Goal: Check status: Check status

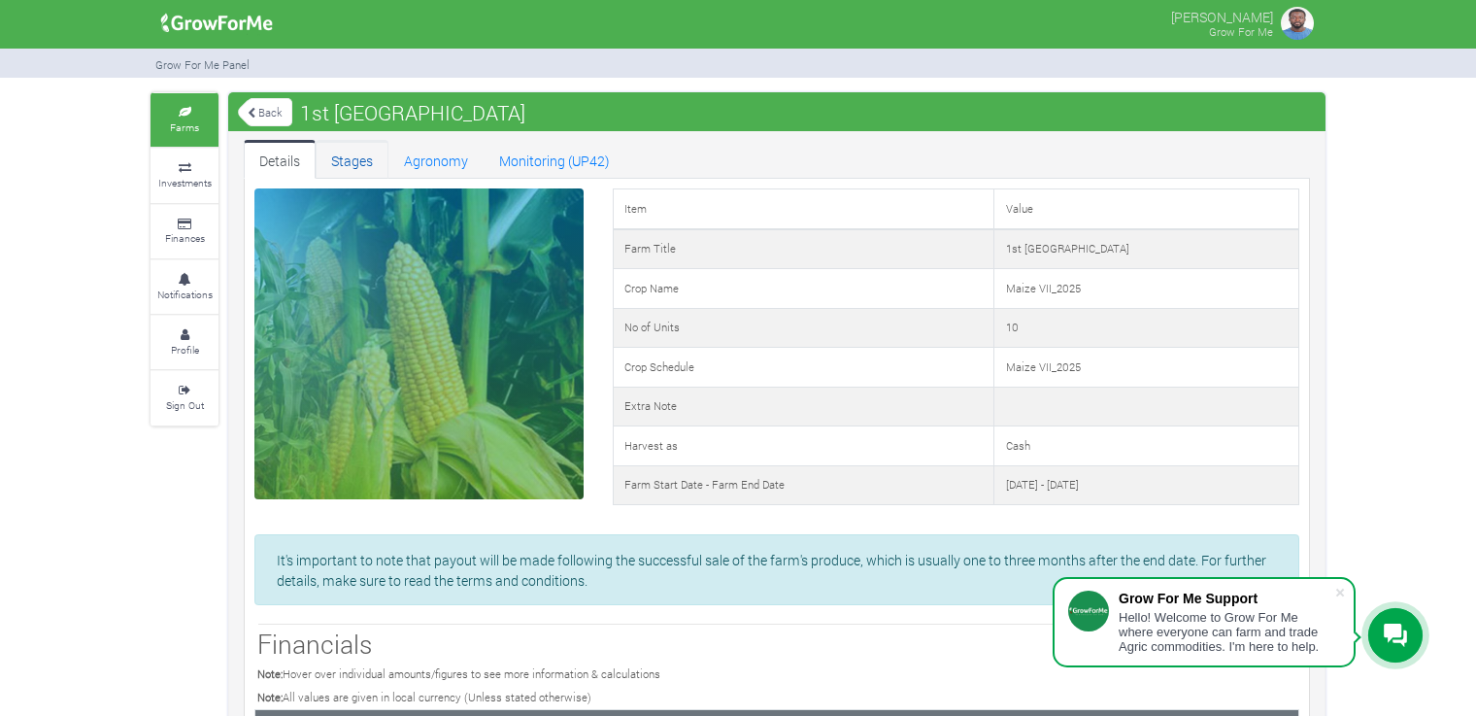
click at [368, 171] on link "Stages" at bounding box center [352, 159] width 73 height 39
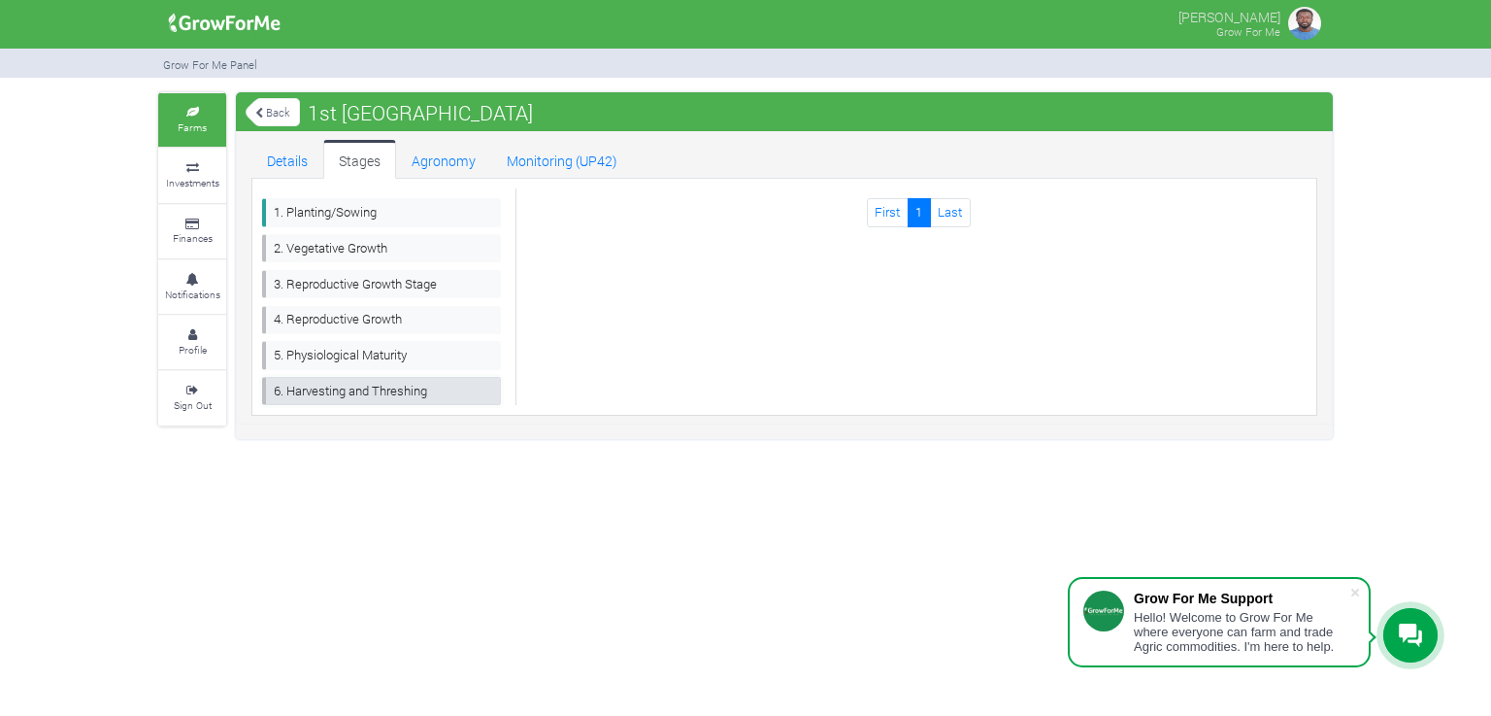
click at [404, 390] on link "6. Harvesting and Threshing" at bounding box center [381, 391] width 239 height 28
click at [364, 354] on link "5. Physiological Maturity" at bounding box center [381, 355] width 239 height 28
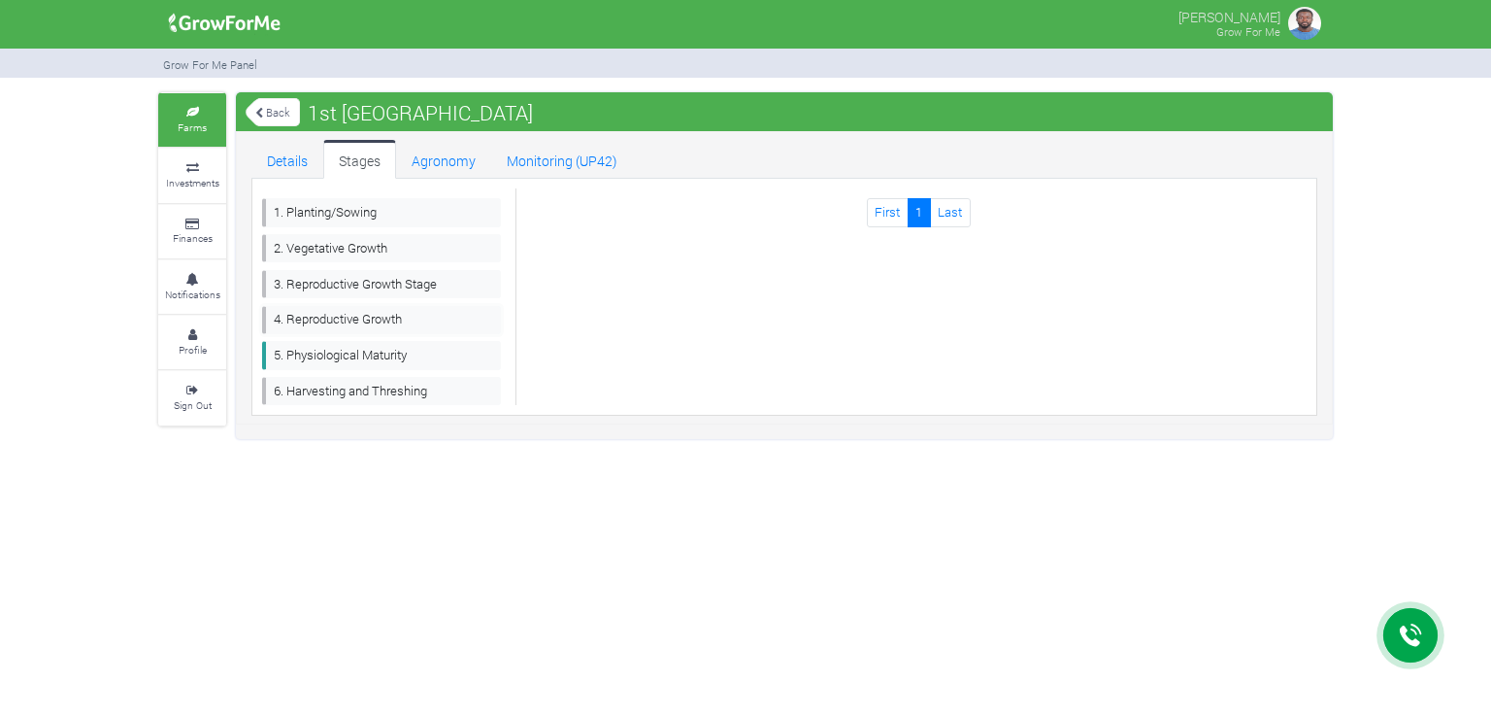
click at [350, 317] on link "4. Reproductive Growth" at bounding box center [381, 320] width 239 height 28
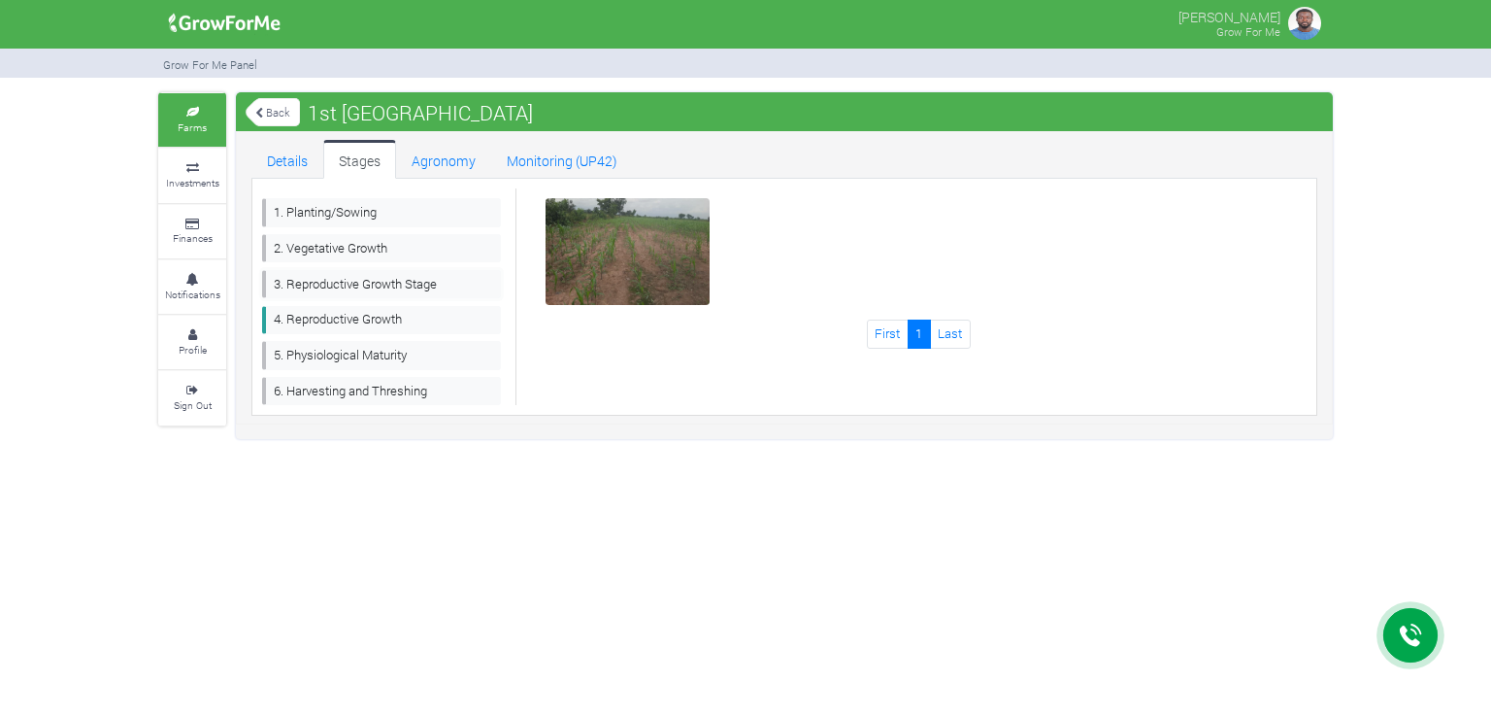
click at [350, 283] on link "3. Reproductive Growth Stage" at bounding box center [381, 284] width 239 height 28
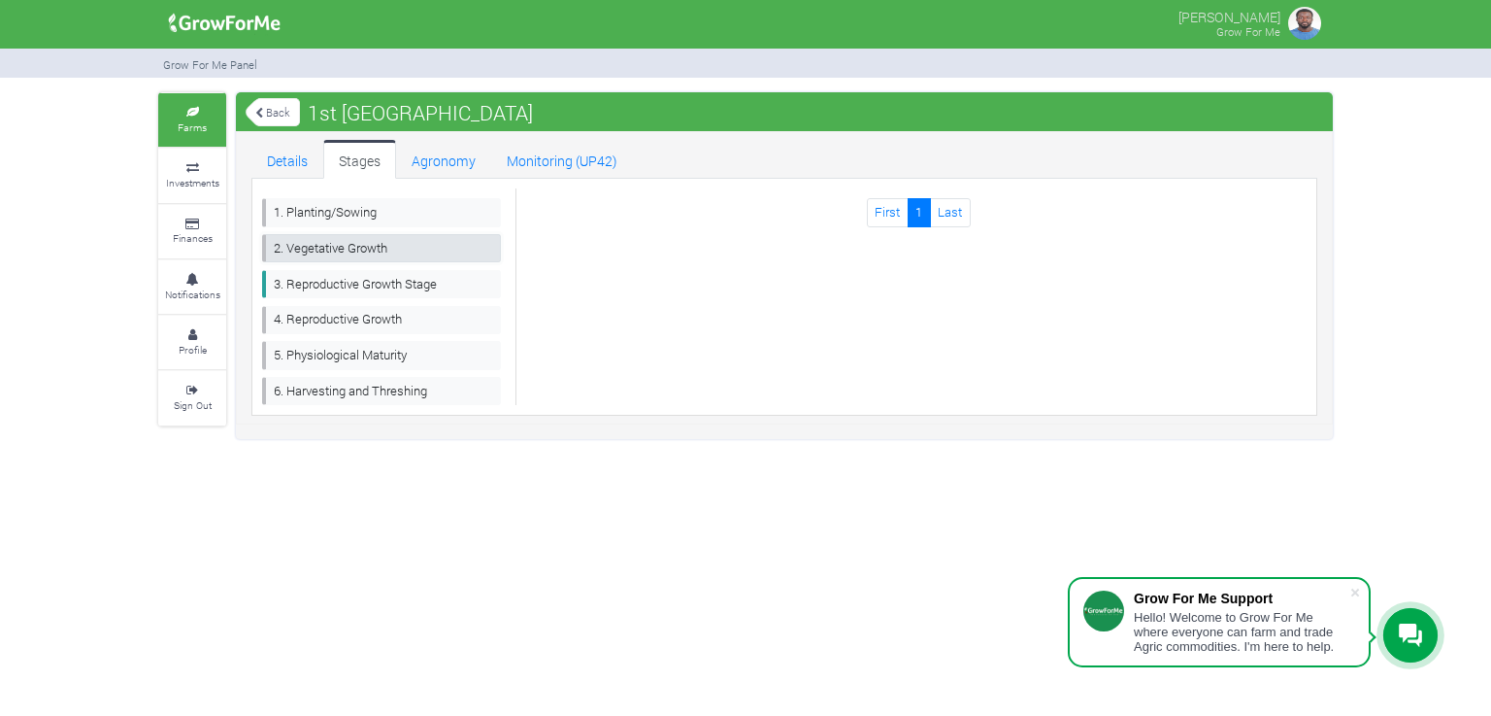
click at [348, 251] on link "2. Vegetative Growth" at bounding box center [381, 248] width 239 height 28
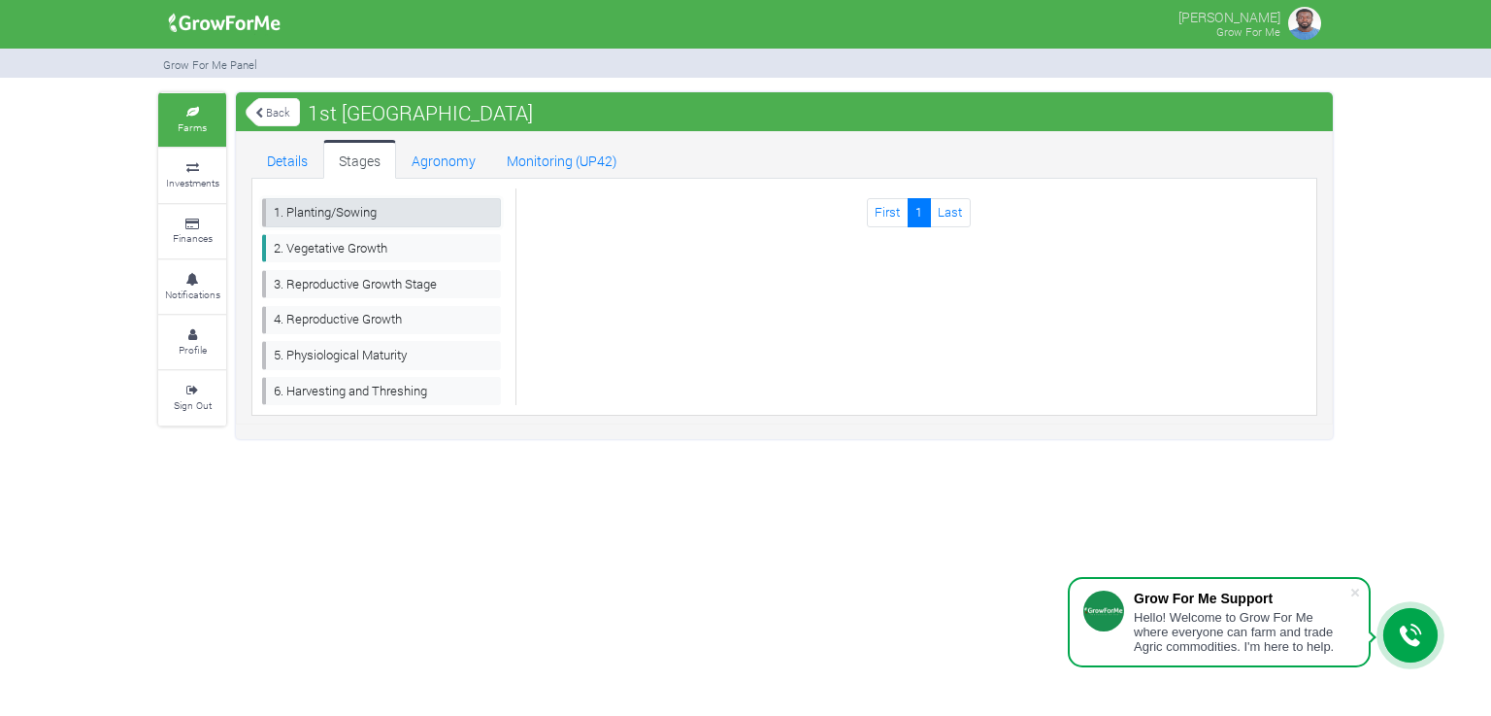
click at [351, 215] on link "1. Planting/Sowing" at bounding box center [381, 212] width 239 height 28
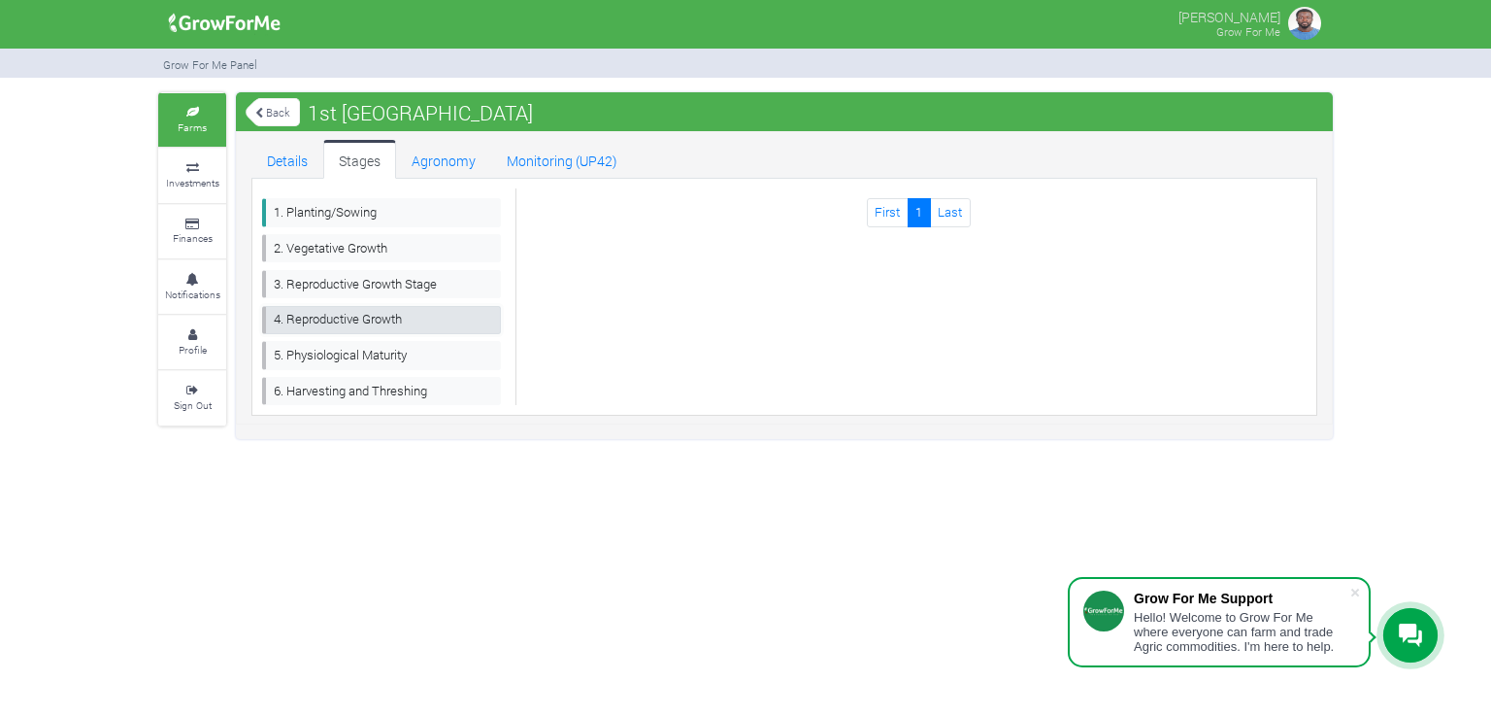
click at [360, 308] on link "4. Reproductive Growth" at bounding box center [381, 320] width 239 height 28
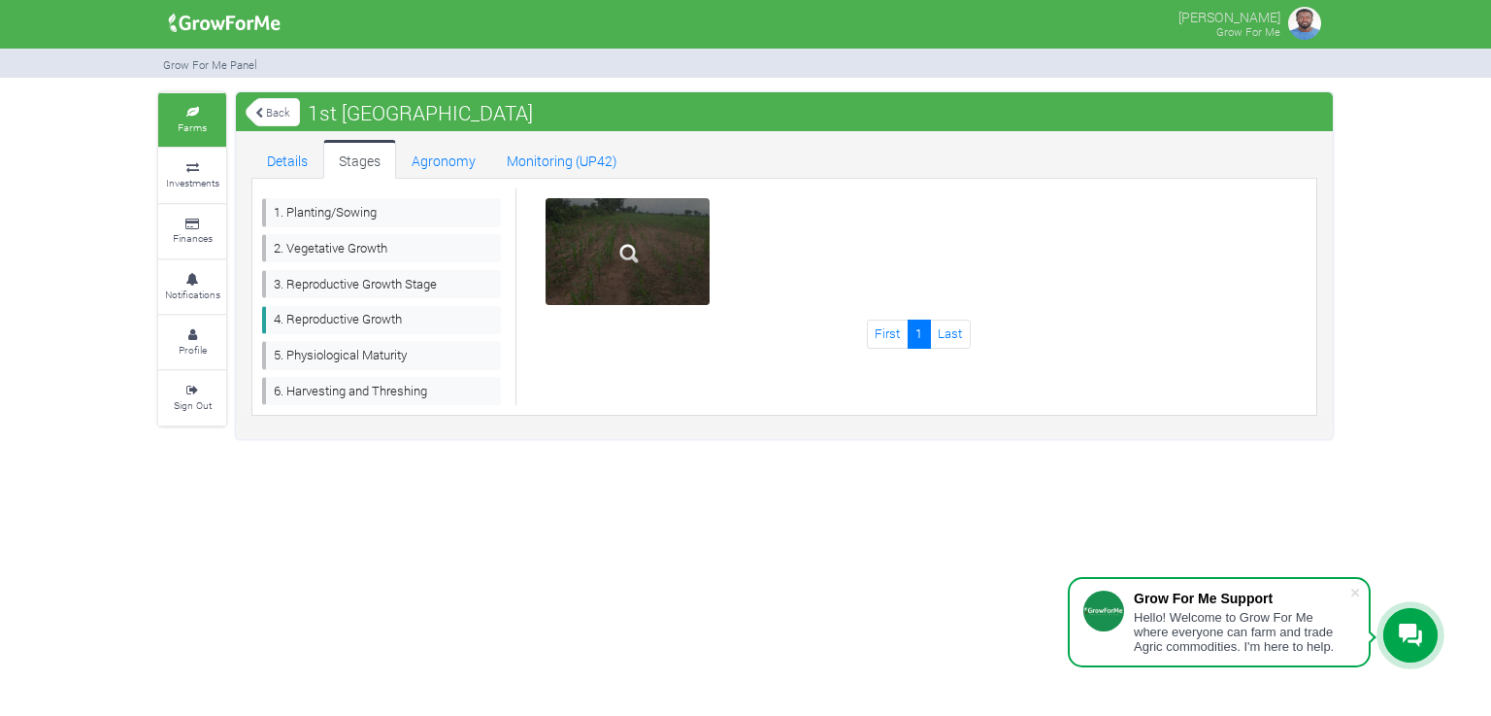
click at [658, 232] on img at bounding box center [629, 253] width 62 height 62
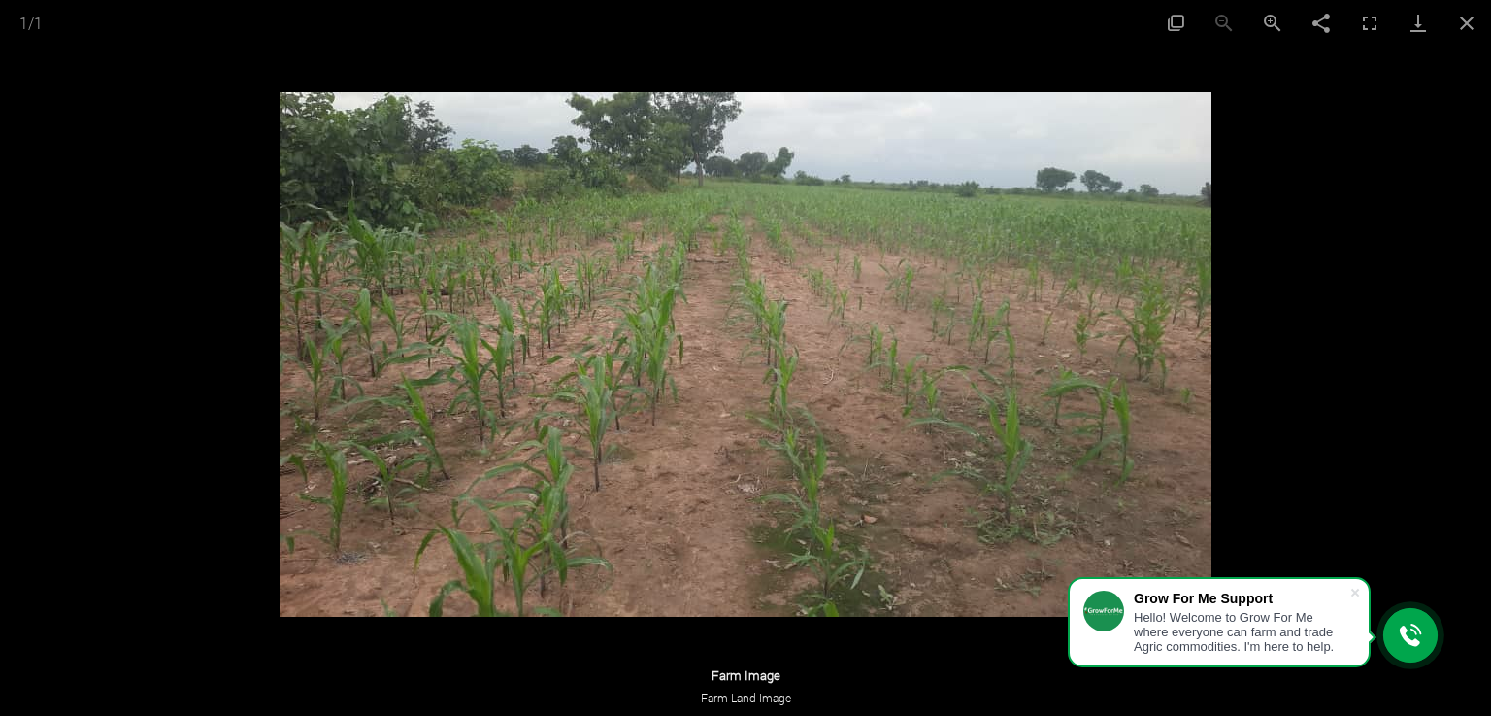
click at [1361, 262] on div at bounding box center [745, 358] width 1491 height 716
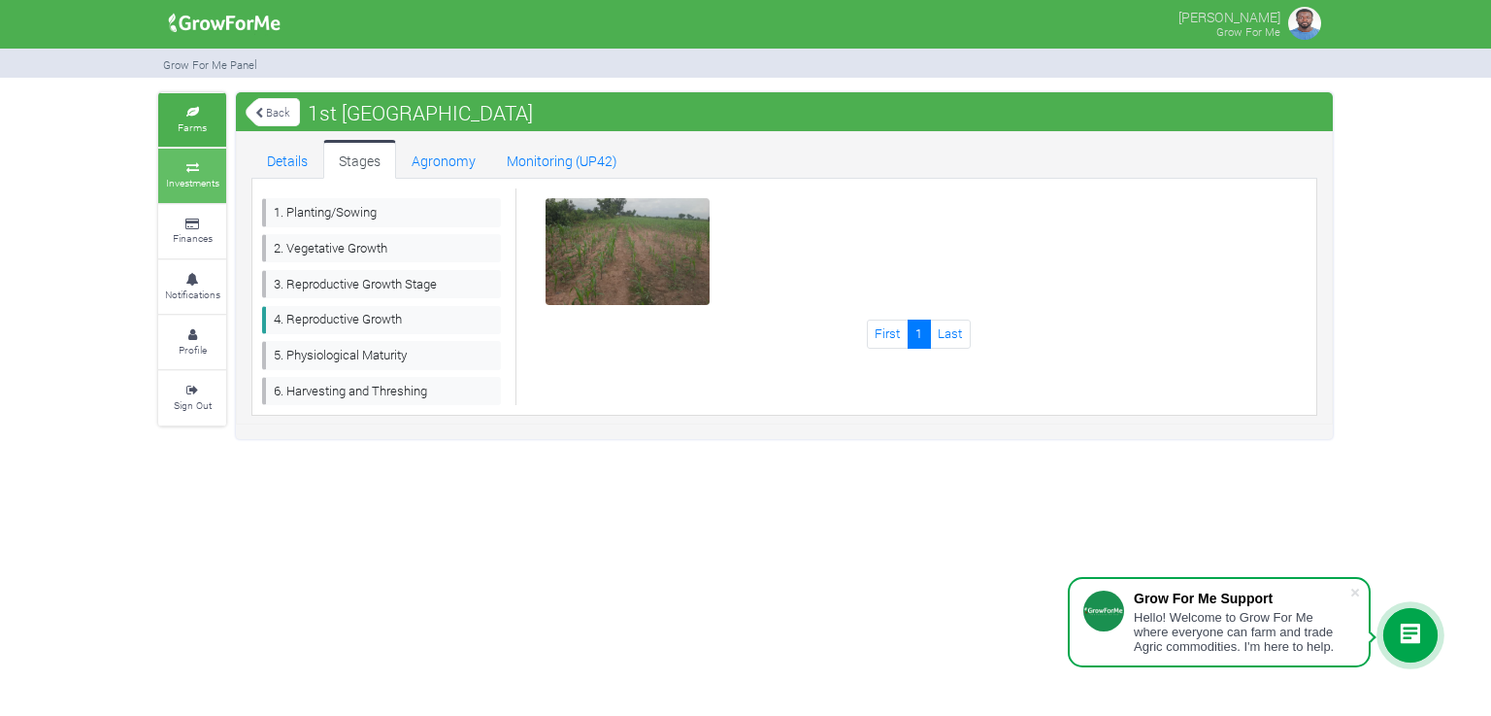
click at [200, 150] on link "Investments" at bounding box center [192, 175] width 68 height 53
